Goal: Information Seeking & Learning: Learn about a topic

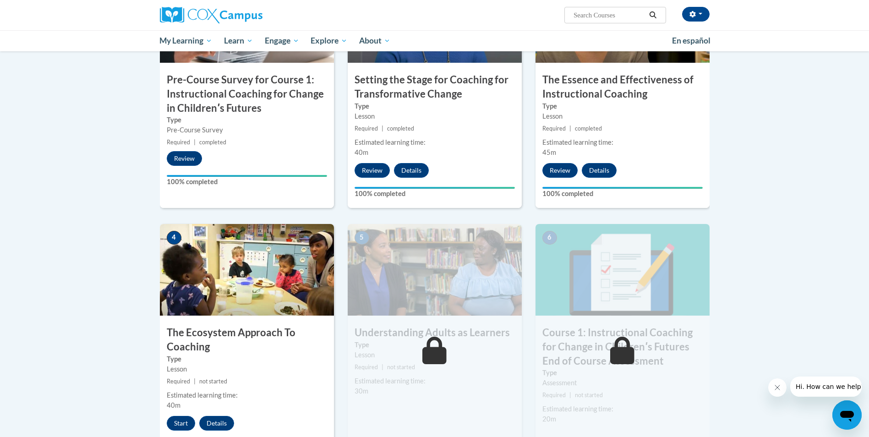
scroll to position [321, 0]
